Goal: Find specific page/section: Find specific page/section

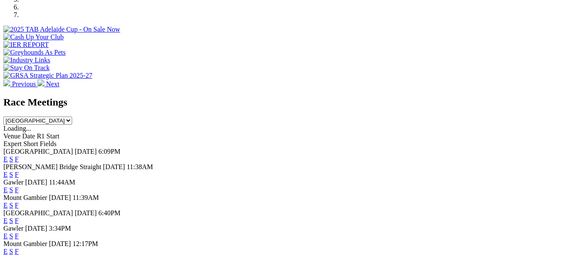
scroll to position [324, 0]
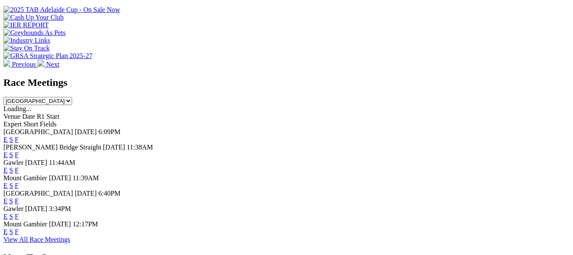
click at [19, 182] on link "F" at bounding box center [17, 185] width 4 height 7
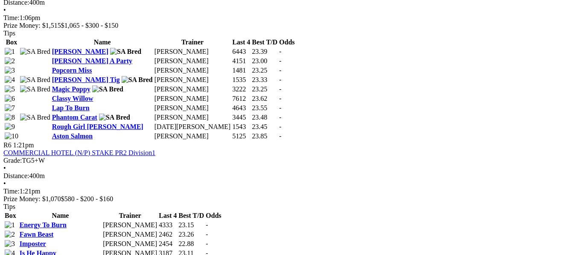
scroll to position [1057, 0]
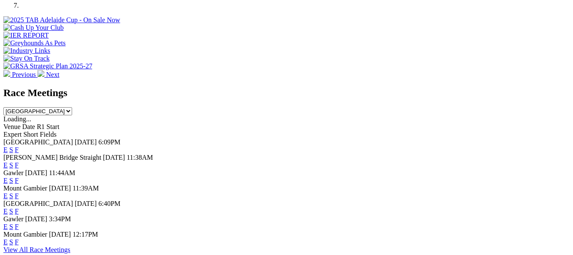
scroll to position [324, 0]
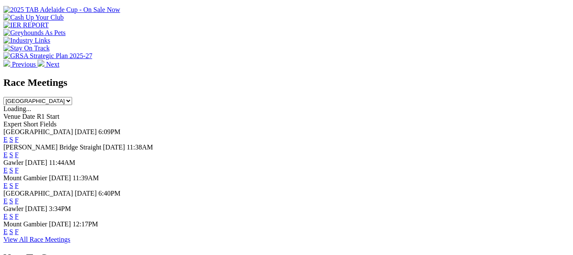
click at [19, 228] on link "F" at bounding box center [17, 231] width 4 height 7
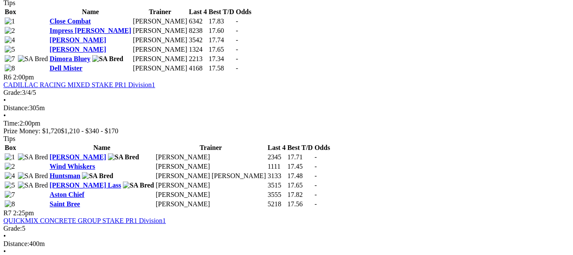
scroll to position [1040, 0]
